Goal: Transaction & Acquisition: Purchase product/service

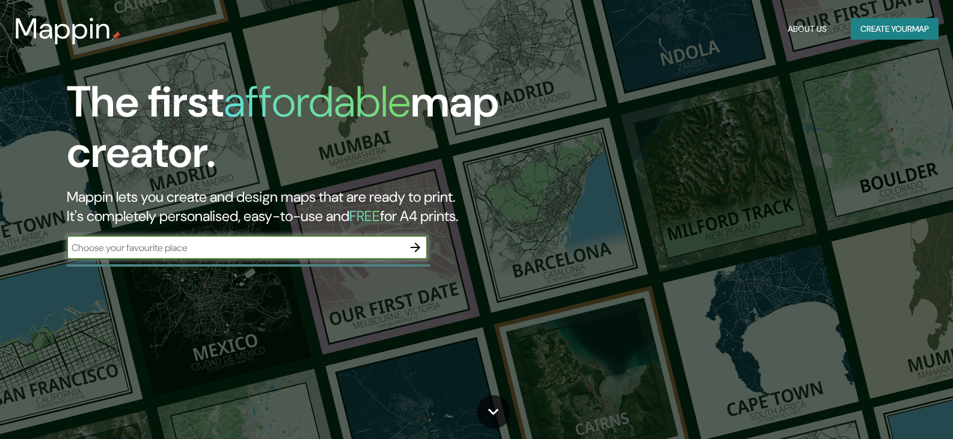
click at [221, 244] on input "text" at bounding box center [235, 248] width 337 height 14
type input "r"
type input "a"
type input "Alyasmin riyadh"
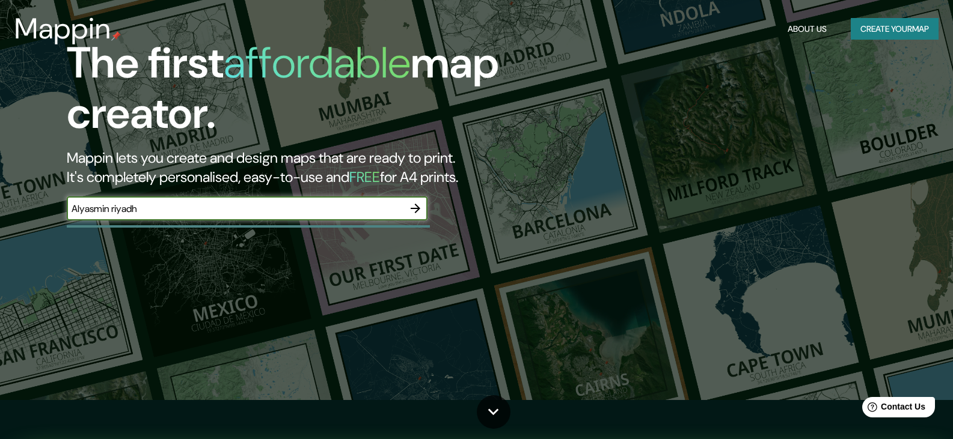
scroll to position [60, 0]
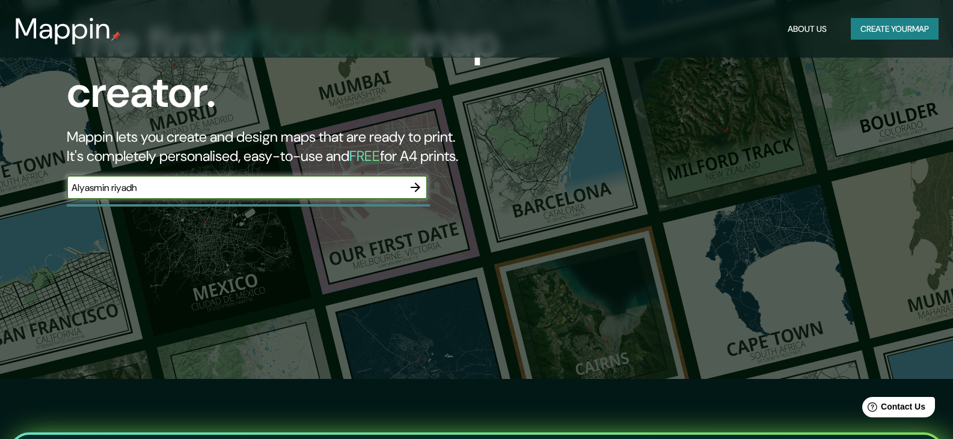
click at [412, 185] on icon "button" at bounding box center [415, 187] width 14 height 14
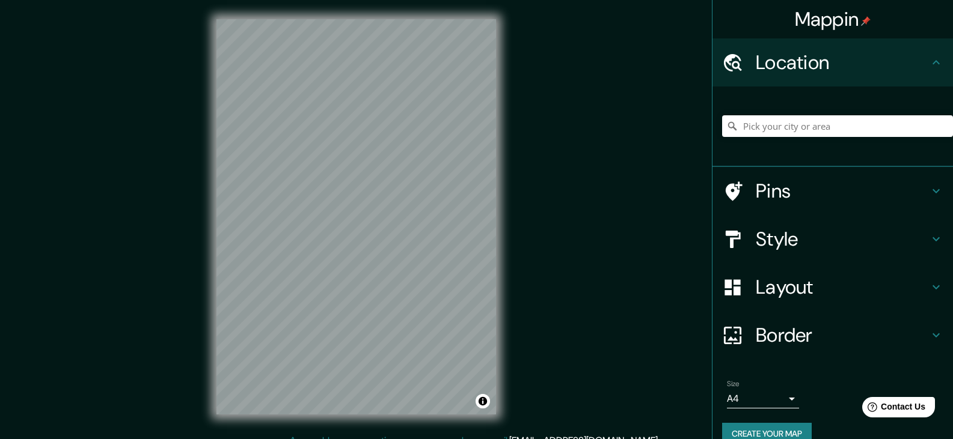
click at [804, 239] on h4 "Style" at bounding box center [842, 239] width 173 height 24
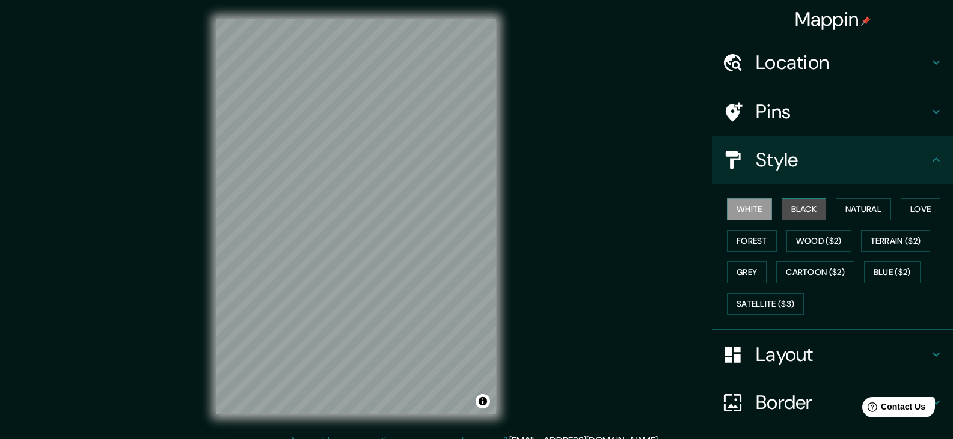
click at [782, 206] on button "Black" at bounding box center [804, 209] width 45 height 22
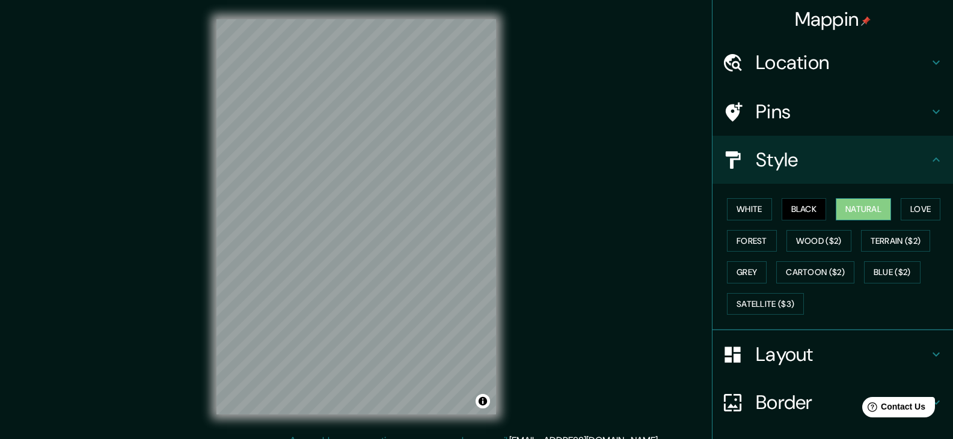
click at [843, 205] on button "Natural" at bounding box center [863, 209] width 55 height 22
click at [758, 234] on button "Forest" at bounding box center [752, 241] width 50 height 22
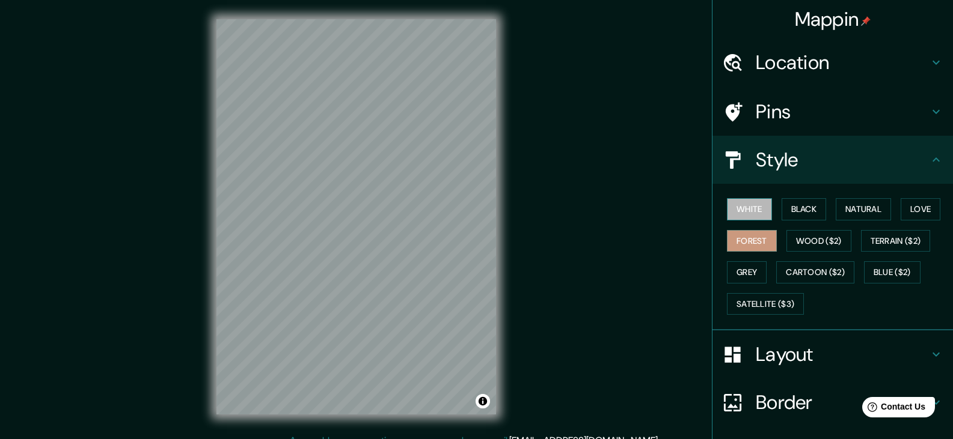
click at [757, 207] on button "White" at bounding box center [749, 209] width 45 height 22
click at [753, 272] on button "Grey" at bounding box center [747, 273] width 40 height 22
click at [771, 353] on h4 "Layout" at bounding box center [842, 355] width 173 height 24
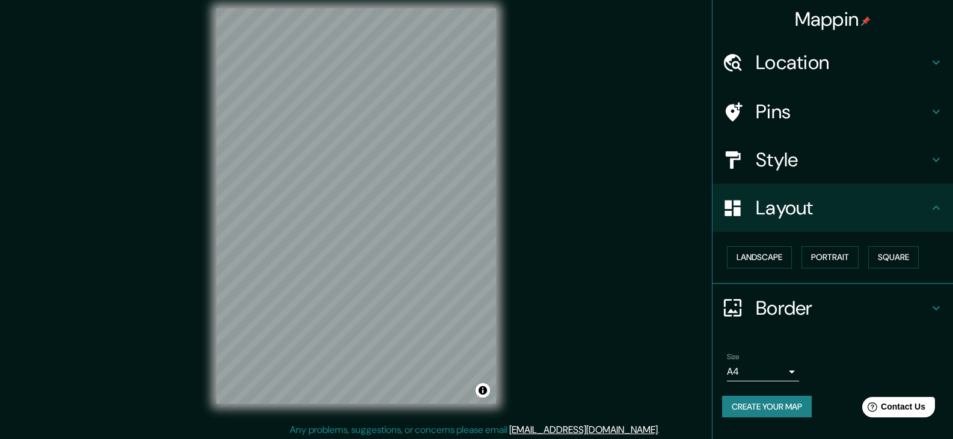
scroll to position [14, 0]
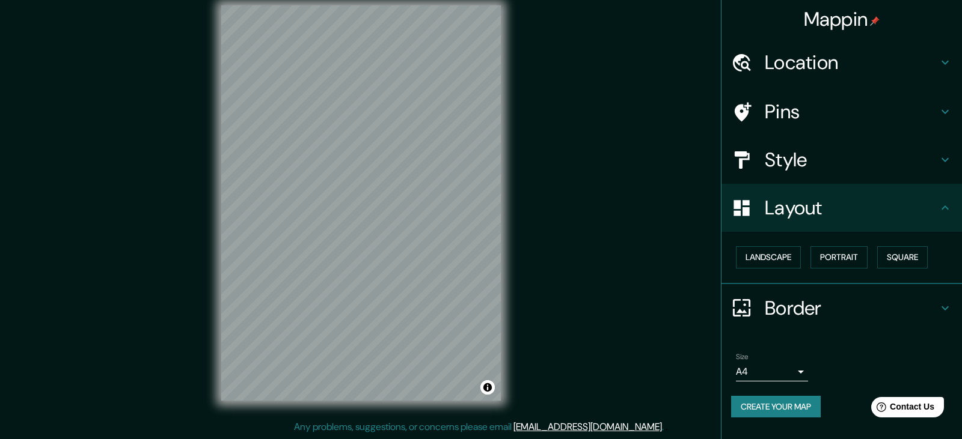
click at [785, 373] on body "Mappin Location Pins Style Layout Landscape Portrait Square Border Choose a bor…" at bounding box center [481, 205] width 962 height 439
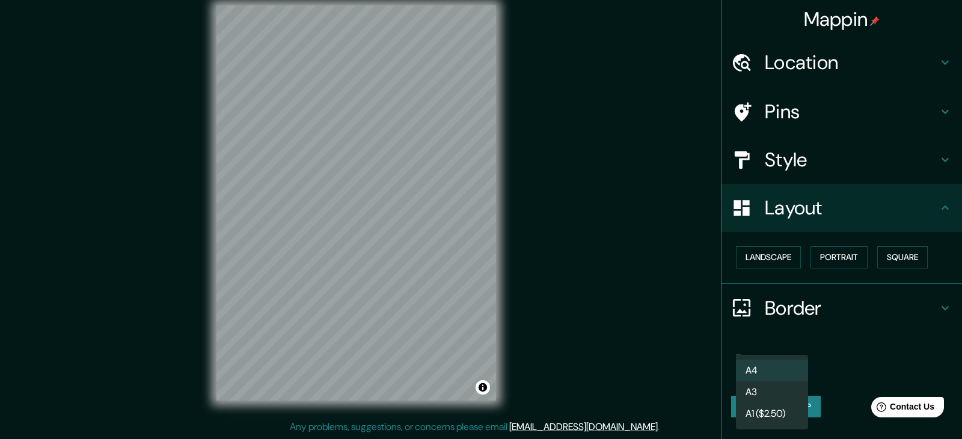
click at [816, 355] on div at bounding box center [481, 219] width 962 height 439
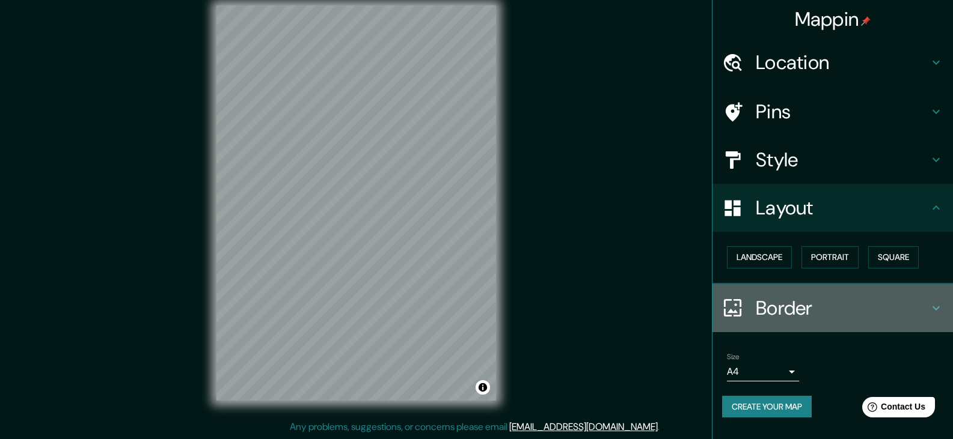
click at [809, 318] on h4 "Border" at bounding box center [842, 308] width 173 height 24
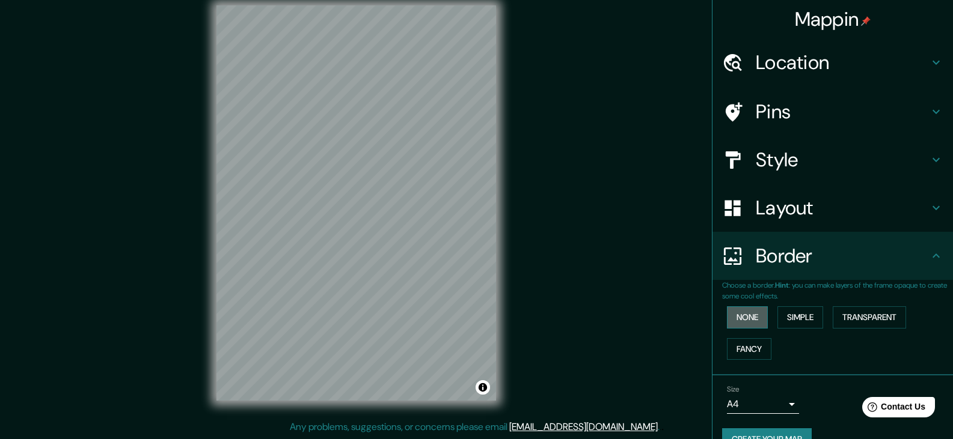
click at [739, 319] on button "None" at bounding box center [747, 318] width 41 height 22
click at [766, 316] on div "None Simple Transparent Fancy" at bounding box center [837, 333] width 231 height 63
click at [795, 319] on button "Simple" at bounding box center [800, 318] width 46 height 22
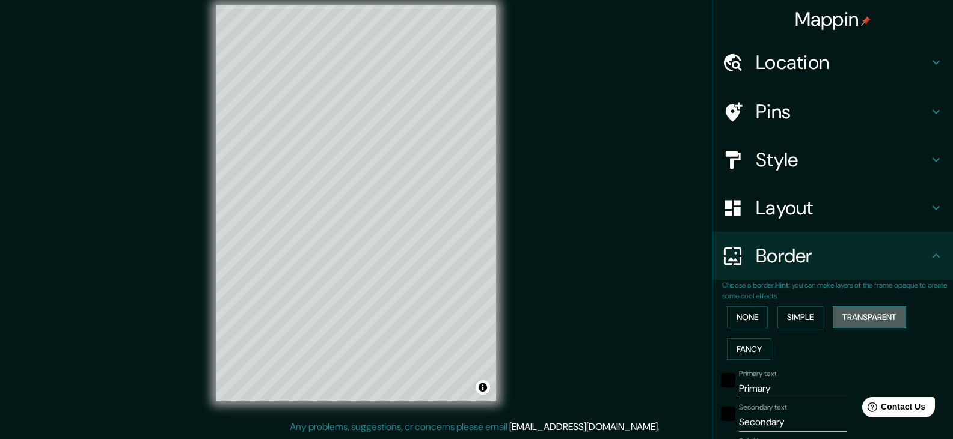
click at [837, 317] on button "Transparent" at bounding box center [869, 318] width 73 height 22
click at [750, 341] on button "Fancy" at bounding box center [749, 349] width 44 height 22
click at [747, 323] on button "None" at bounding box center [747, 318] width 41 height 22
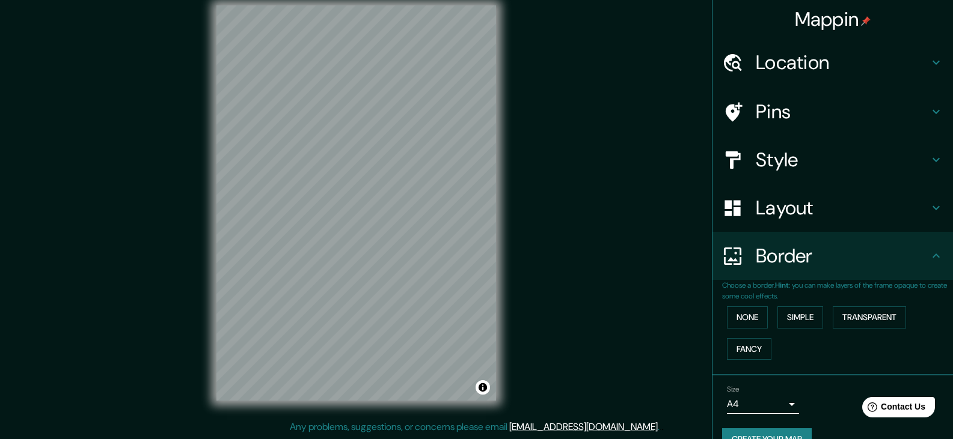
click at [758, 87] on ul "Location Pins Style Layout Border Choose a border. Hint : you can make layers o…" at bounding box center [832, 251] width 240 height 427
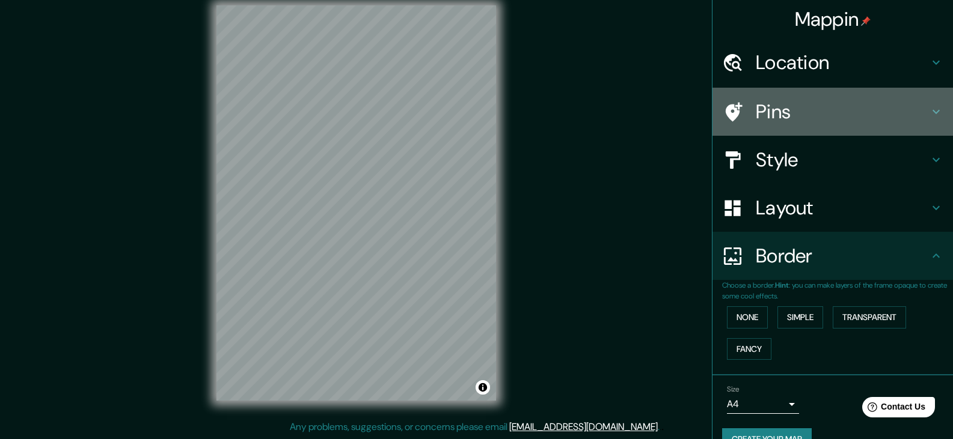
click at [766, 103] on h4 "Pins" at bounding box center [842, 112] width 173 height 24
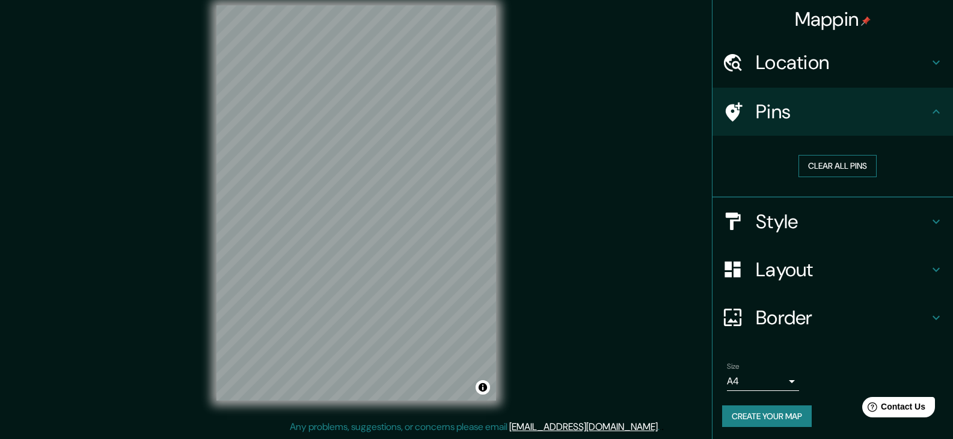
click at [815, 162] on button "Clear all pins" at bounding box center [837, 166] width 78 height 22
click at [802, 77] on div "Location" at bounding box center [832, 62] width 240 height 48
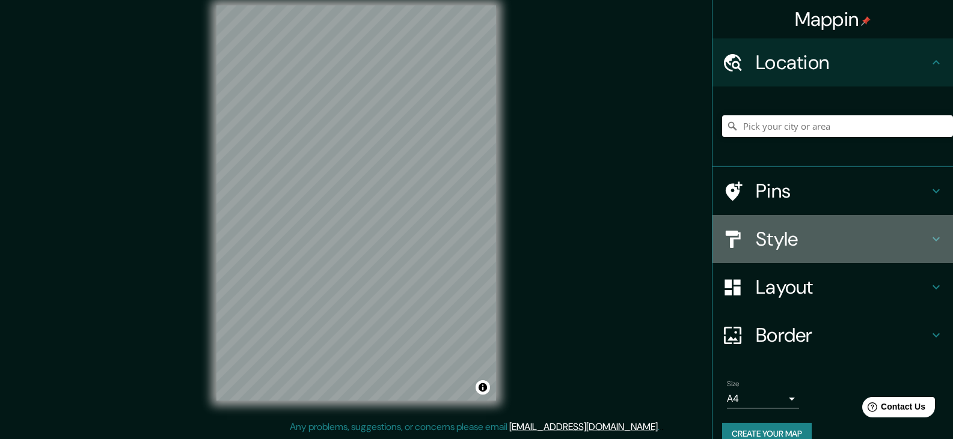
click at [810, 226] on div "Style" at bounding box center [832, 239] width 240 height 48
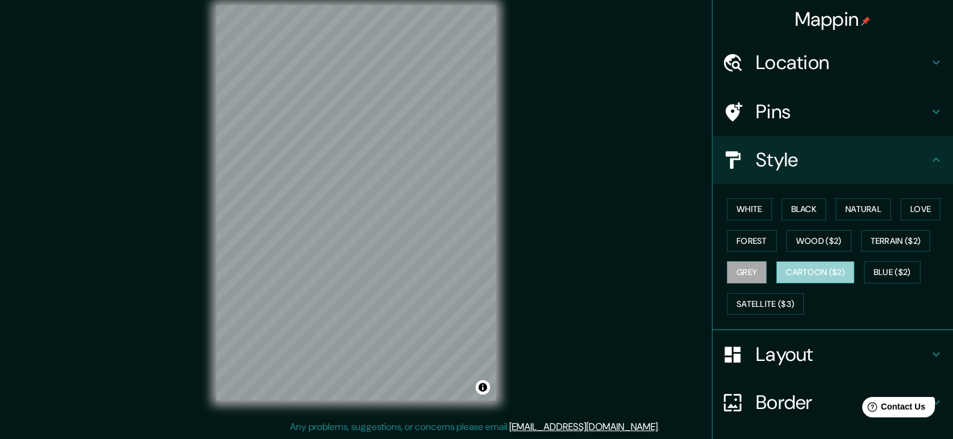
click at [836, 281] on button "Cartoon ($2)" at bounding box center [815, 273] width 78 height 22
click at [872, 275] on button "Blue ($2)" at bounding box center [892, 273] width 57 height 22
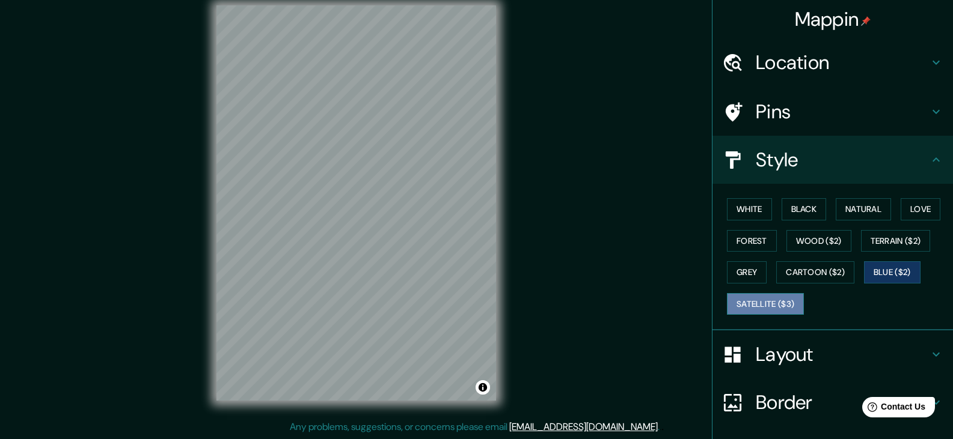
click at [773, 302] on button "Satellite ($3)" at bounding box center [765, 304] width 77 height 22
click at [479, 393] on button "Toggle attribution" at bounding box center [483, 388] width 14 height 14
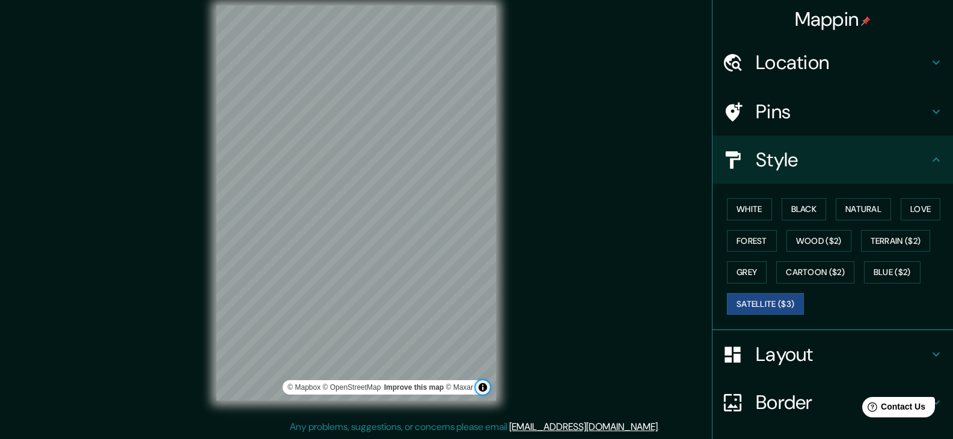
click at [479, 392] on button "Toggle attribution" at bounding box center [483, 388] width 14 height 14
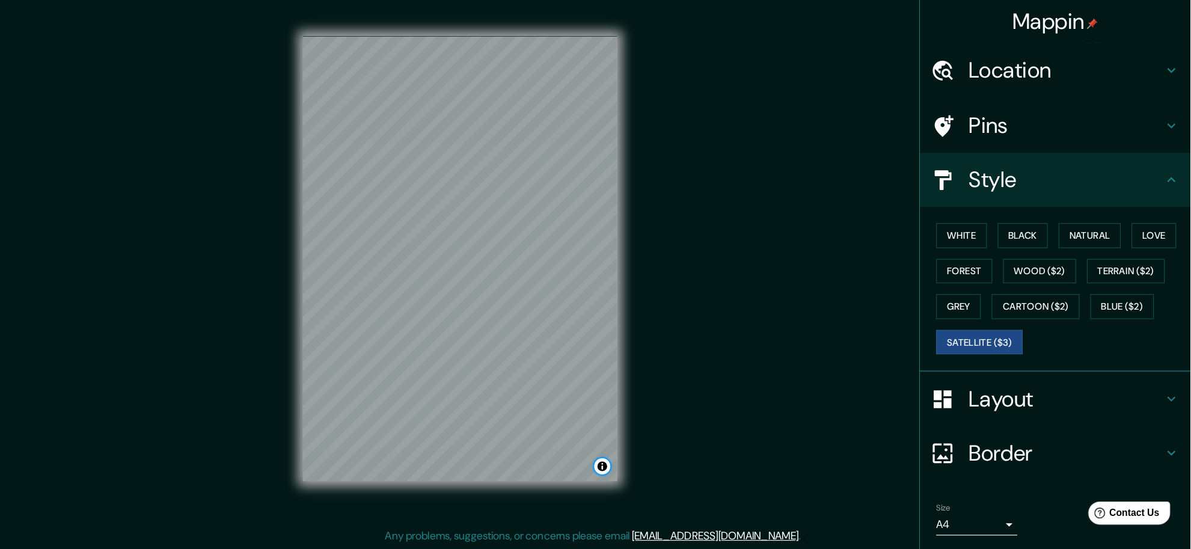
scroll to position [3, 0]
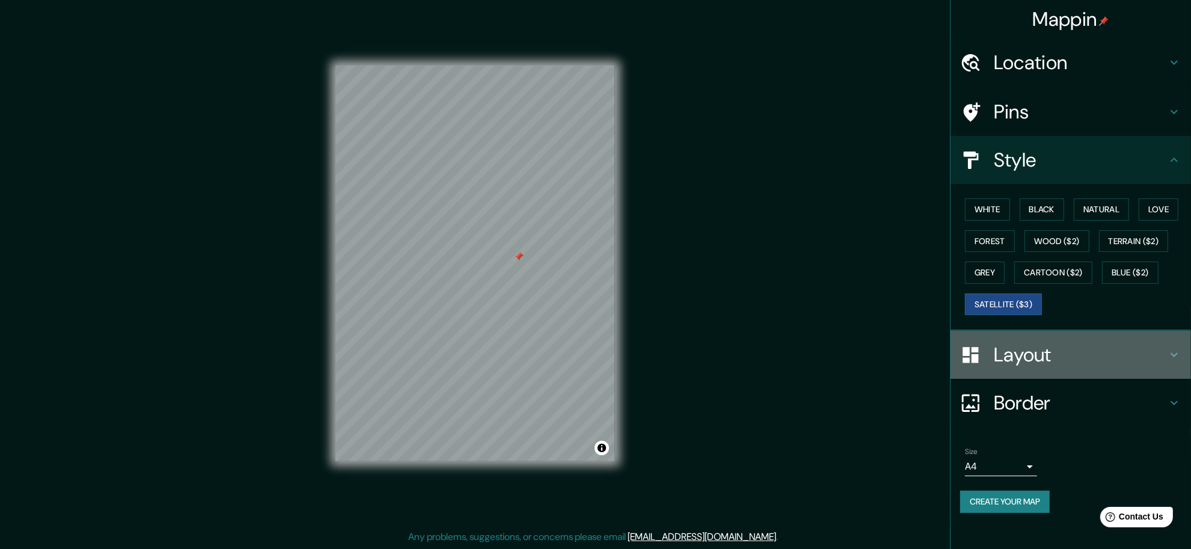
click at [952, 360] on h4 "Layout" at bounding box center [1080, 355] width 173 height 24
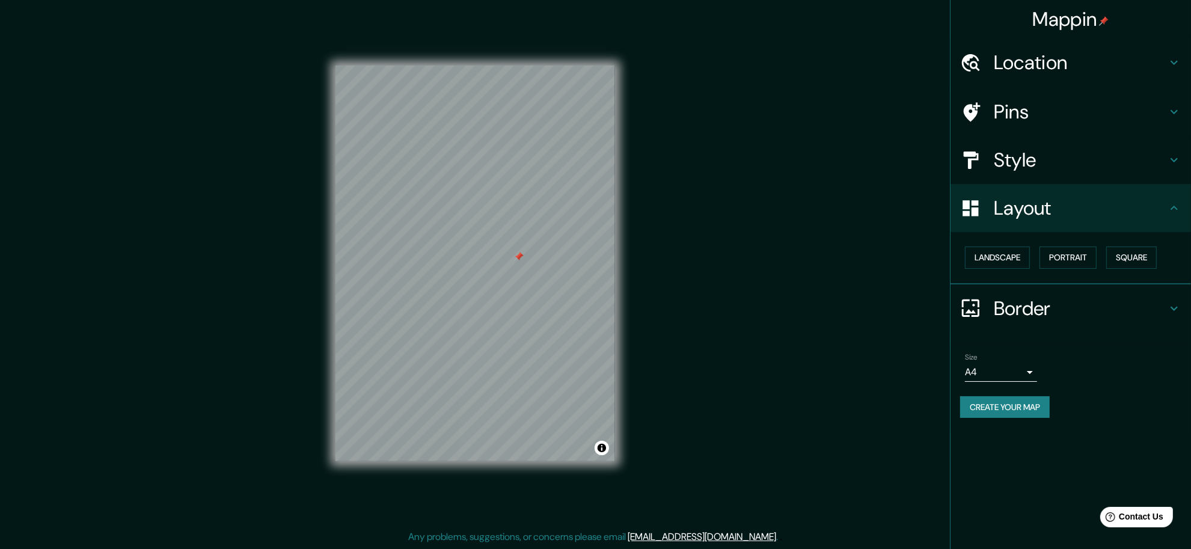
click at [952, 317] on h4 "Border" at bounding box center [1080, 308] width 173 height 24
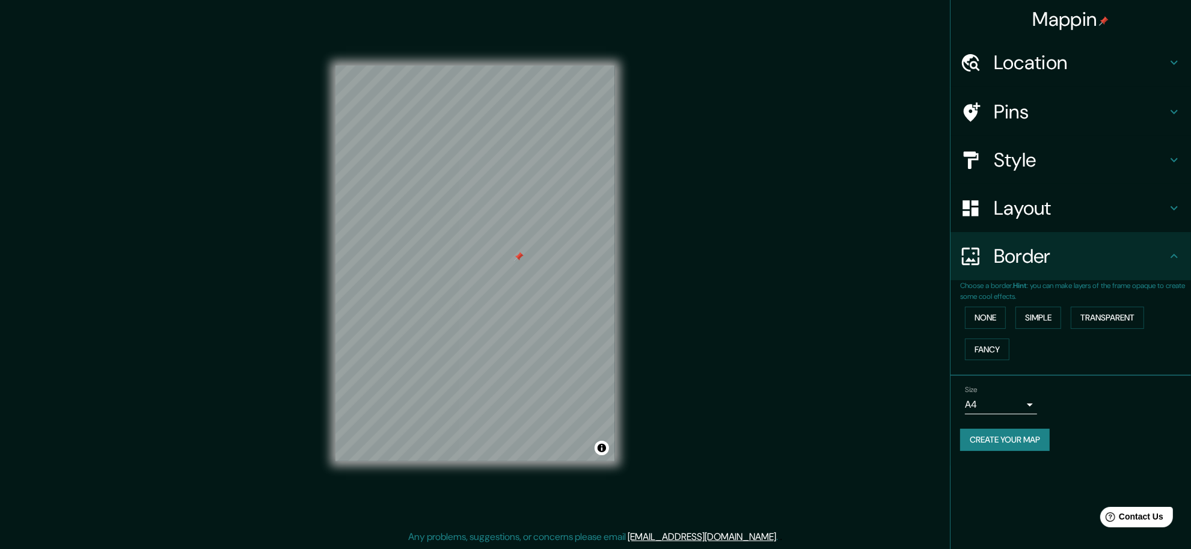
click at [952, 203] on h4 "Layout" at bounding box center [1080, 208] width 173 height 24
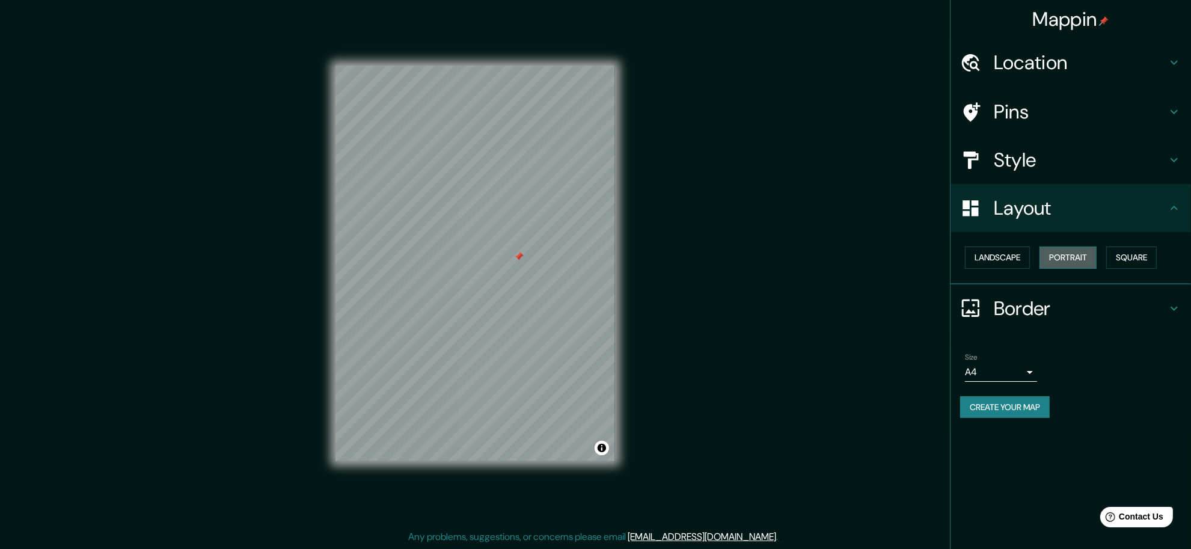
click at [952, 266] on button "Portrait" at bounding box center [1067, 257] width 57 height 22
click at [952, 260] on button "Portrait" at bounding box center [1067, 257] width 57 height 22
click at [952, 260] on button "Landscape" at bounding box center [997, 257] width 65 height 22
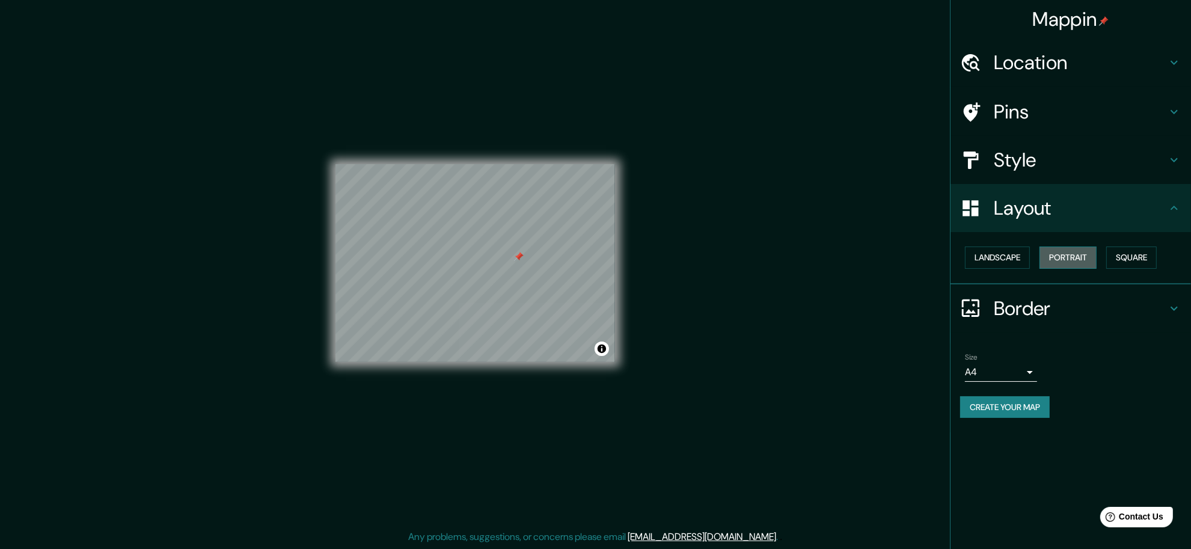
click at [952, 256] on button "Portrait" at bounding box center [1067, 257] width 57 height 22
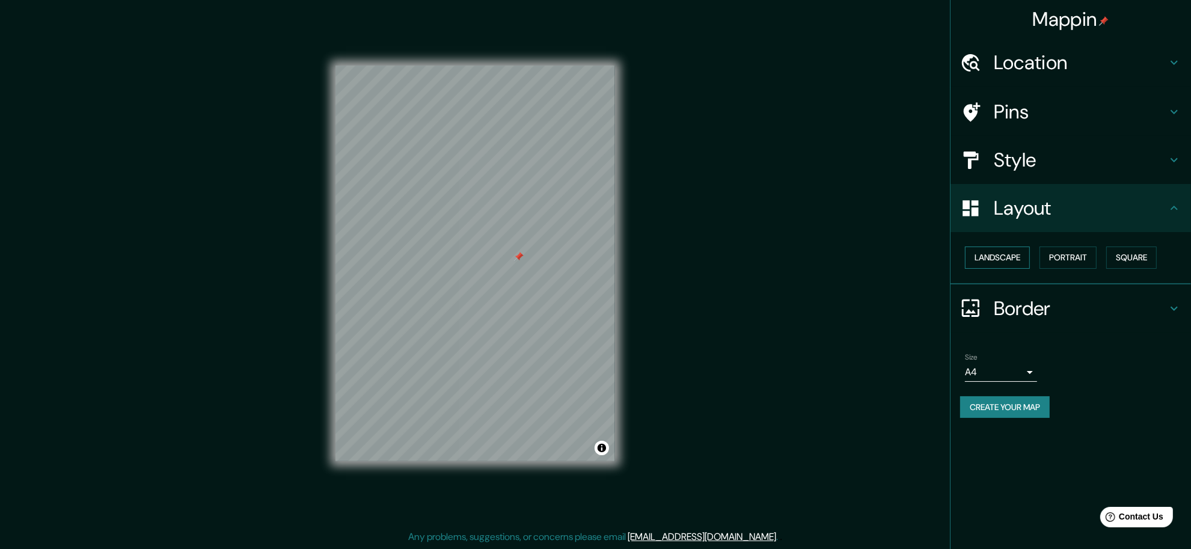
click at [952, 259] on button "Landscape" at bounding box center [997, 257] width 65 height 22
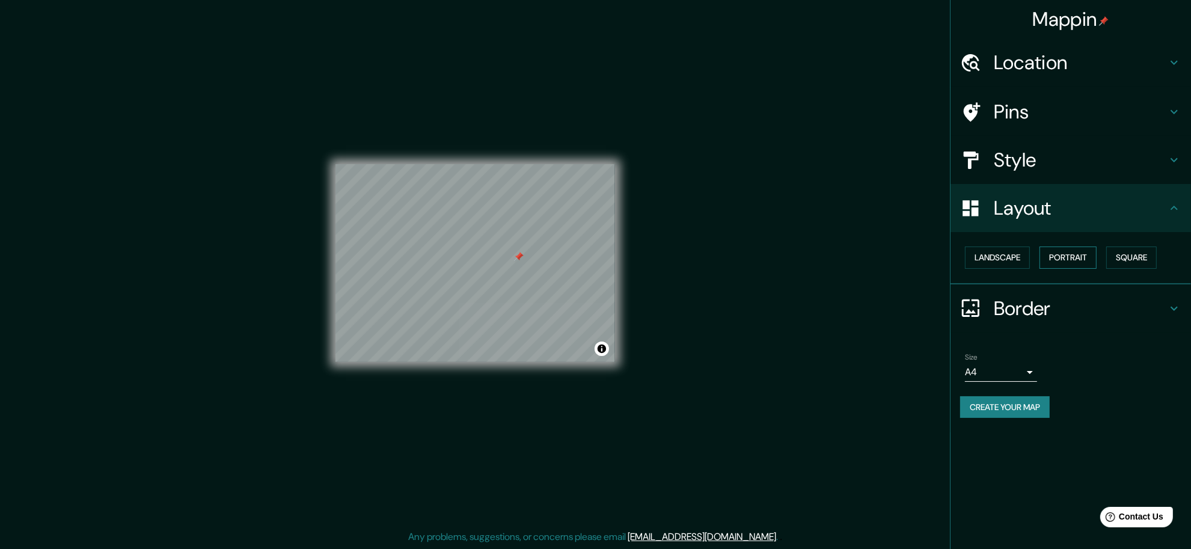
click at [952, 259] on button "Portrait" at bounding box center [1067, 257] width 57 height 22
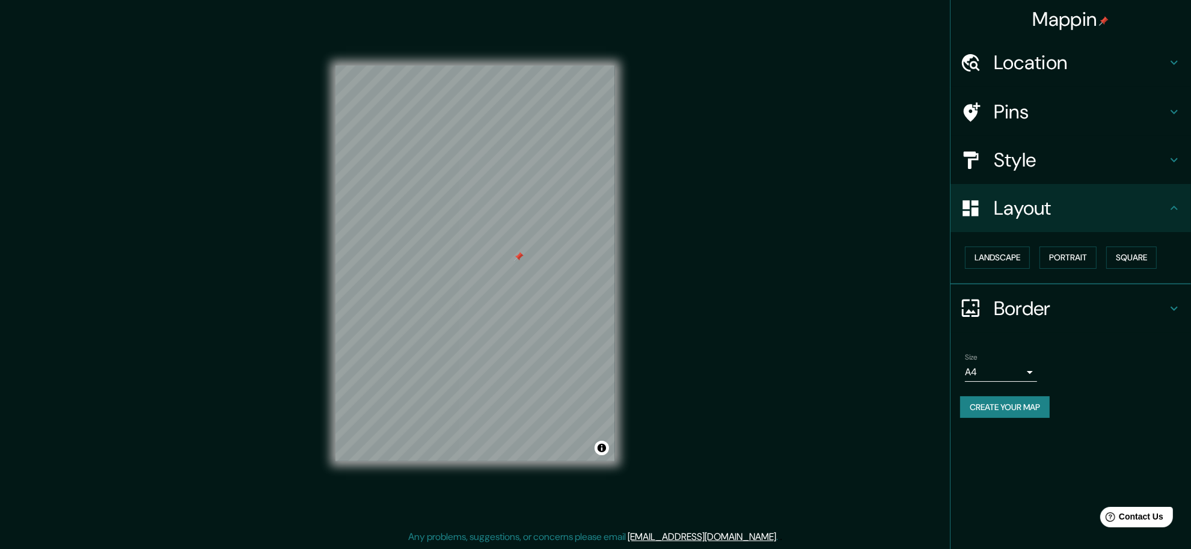
click at [952, 296] on h4 "Border" at bounding box center [1080, 308] width 173 height 24
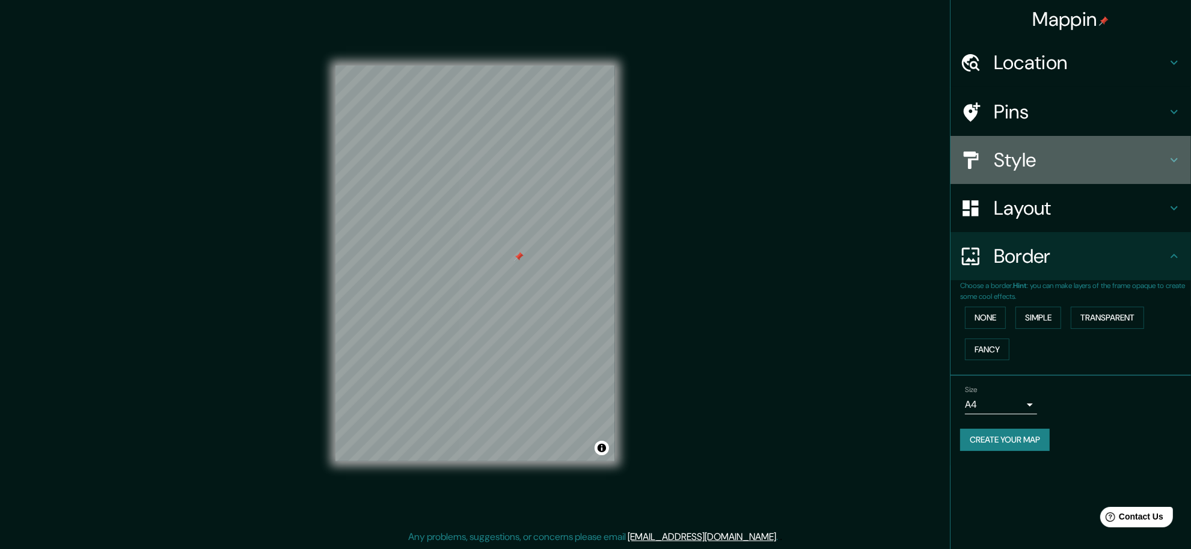
click at [952, 153] on h4 "Style" at bounding box center [1080, 160] width 173 height 24
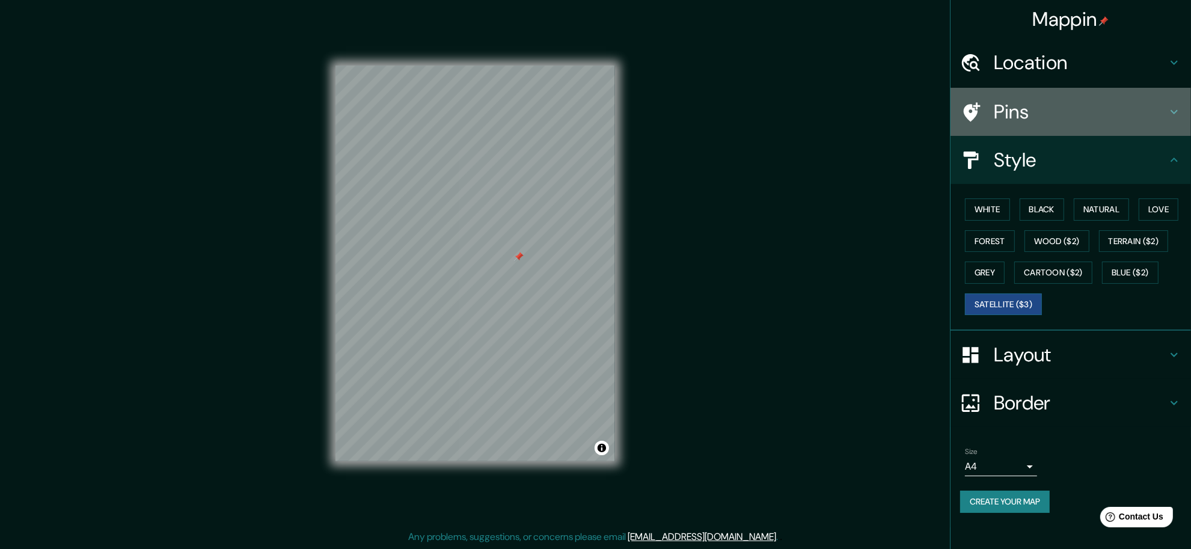
click at [952, 107] on h4 "Pins" at bounding box center [1080, 112] width 173 height 24
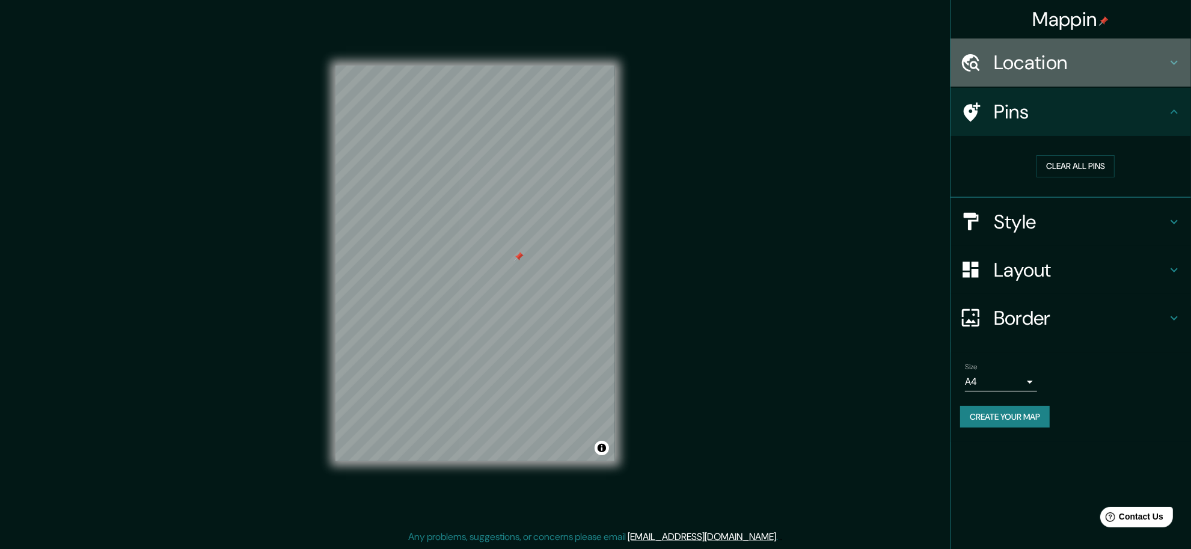
click at [952, 67] on h4 "Location" at bounding box center [1080, 63] width 173 height 24
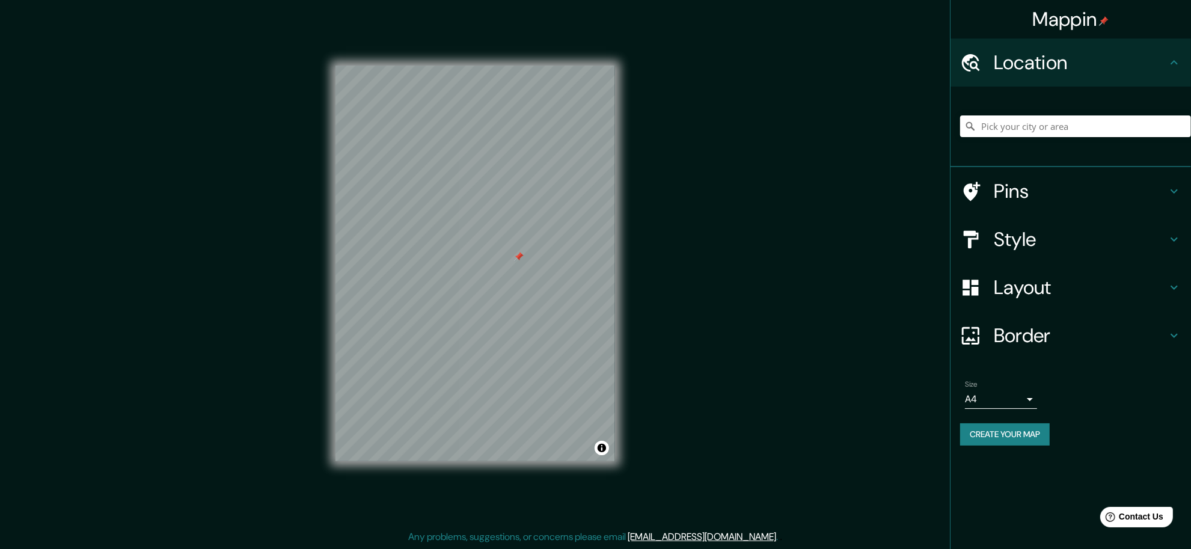
click at [886, 196] on div "Mappin Location Pins Style Layout Border Choose a border. Hint : you can make l…" at bounding box center [595, 273] width 1191 height 552
click at [952, 429] on button "Create your map" at bounding box center [1005, 434] width 90 height 22
click at [952, 435] on button "Create your map" at bounding box center [1005, 434] width 90 height 22
